Goal: Transaction & Acquisition: Purchase product/service

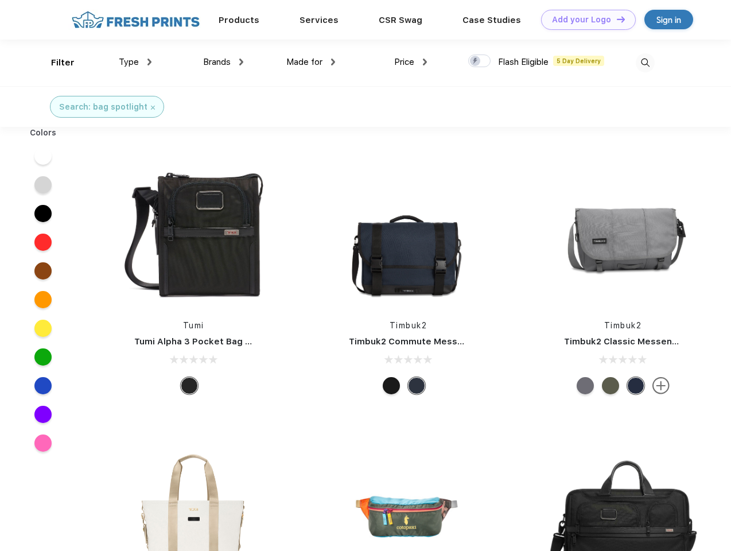
click at [584, 19] on link "Add your Logo Design Tool" at bounding box center [588, 20] width 95 height 20
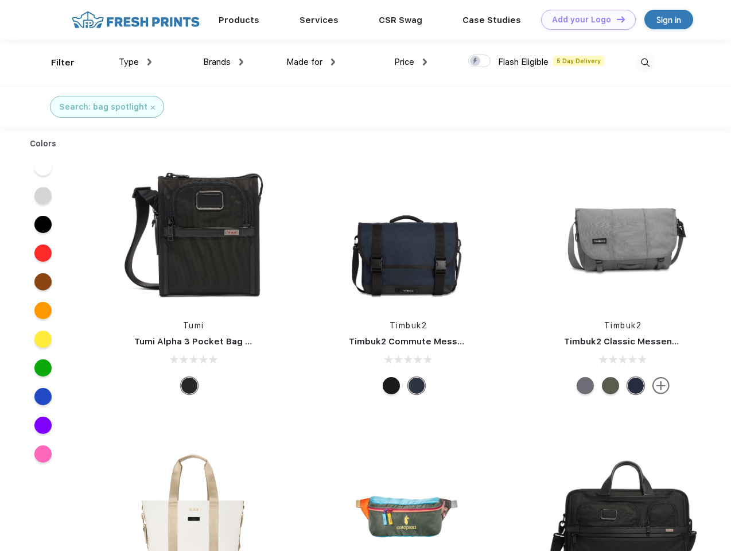
click at [0, 0] on div "Design Tool" at bounding box center [0, 0] width 0 height 0
click at [615, 19] on link "Add your Logo Design Tool" at bounding box center [588, 20] width 95 height 20
click at [55, 63] on div "Filter" at bounding box center [63, 62] width 24 height 13
click at [135, 62] on span "Type" at bounding box center [129, 62] width 20 height 10
click at [223, 62] on span "Brands" at bounding box center [217, 62] width 28 height 10
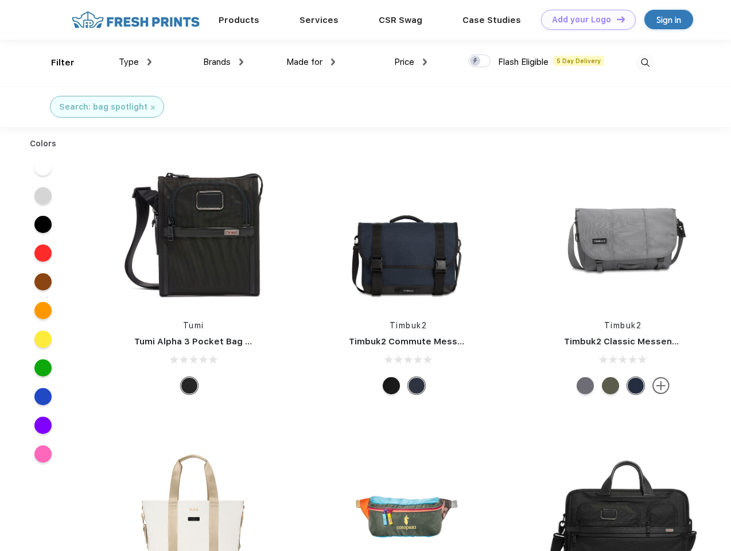
click at [311, 62] on span "Made for" at bounding box center [304, 62] width 36 height 10
click at [411, 62] on span "Price" at bounding box center [404, 62] width 20 height 10
click at [479, 61] on div at bounding box center [479, 60] width 22 height 13
click at [475, 61] on input "checkbox" at bounding box center [471, 57] width 7 height 7
click at [645, 63] on img at bounding box center [644, 62] width 19 height 19
